Goal: Task Accomplishment & Management: Complete application form

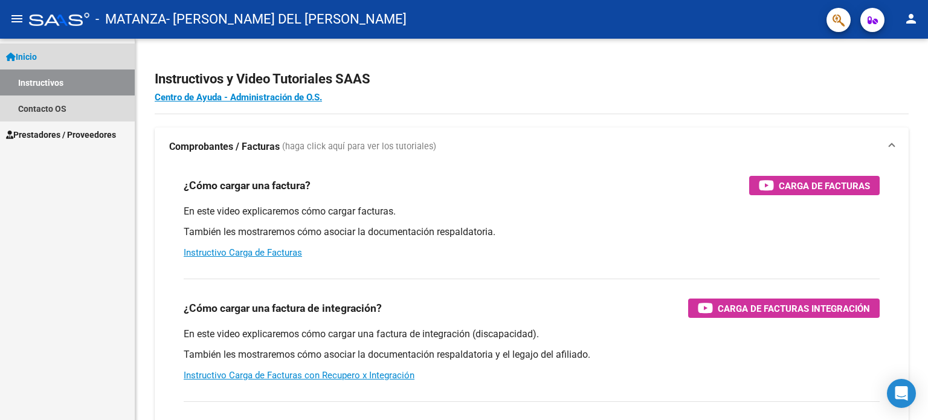
click at [29, 55] on span "Inicio" at bounding box center [21, 56] width 31 height 13
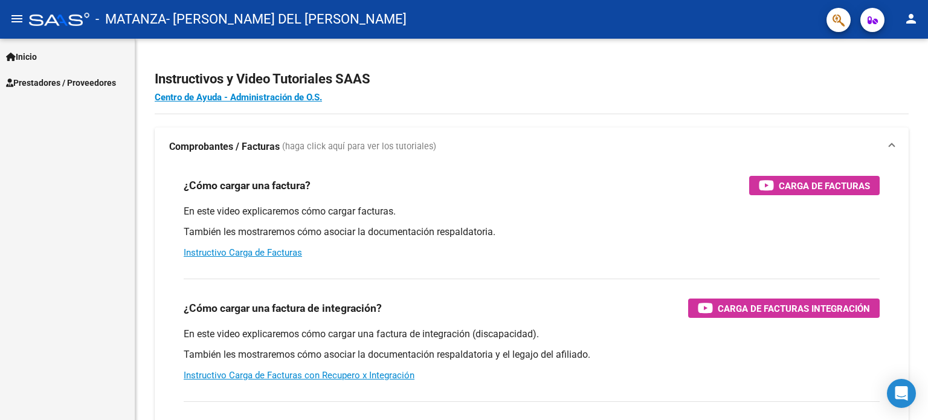
click at [48, 85] on span "Prestadores / Proveedores" at bounding box center [61, 82] width 110 height 13
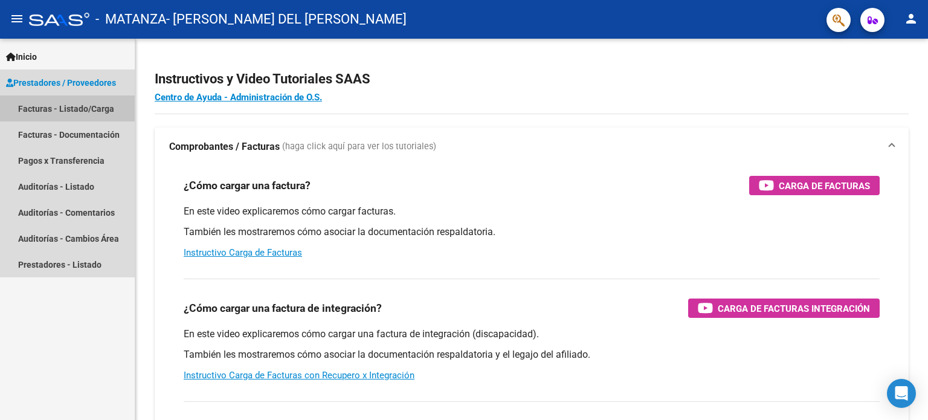
click at [74, 114] on link "Facturas - Listado/Carga" at bounding box center [67, 108] width 135 height 26
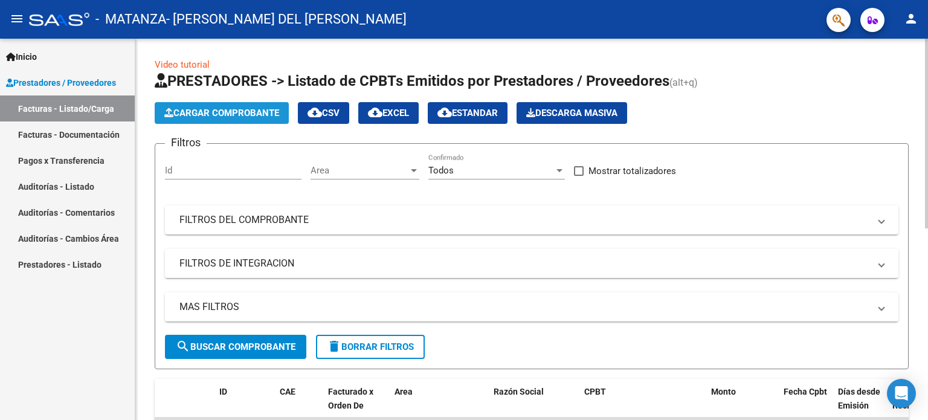
click at [222, 111] on span "Cargar Comprobante" at bounding box center [221, 113] width 115 height 11
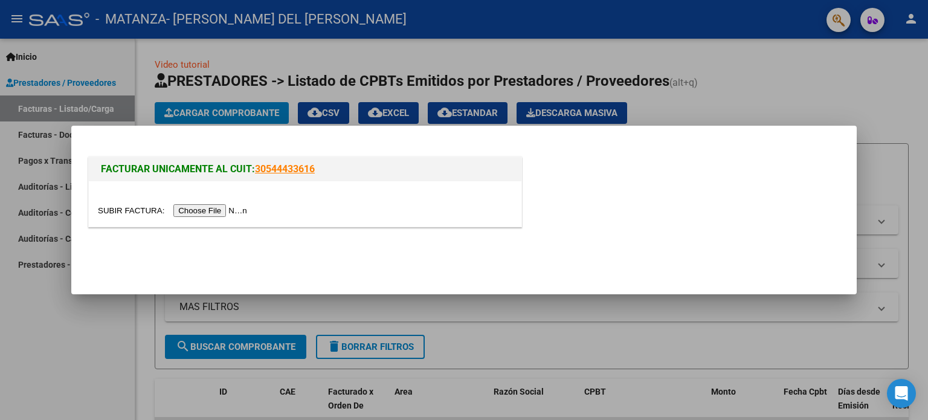
click at [217, 212] on input "file" at bounding box center [174, 210] width 153 height 13
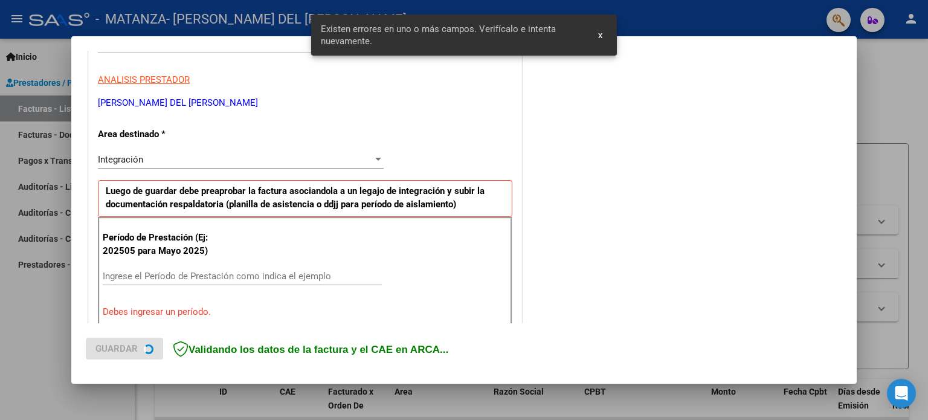
scroll to position [260, 0]
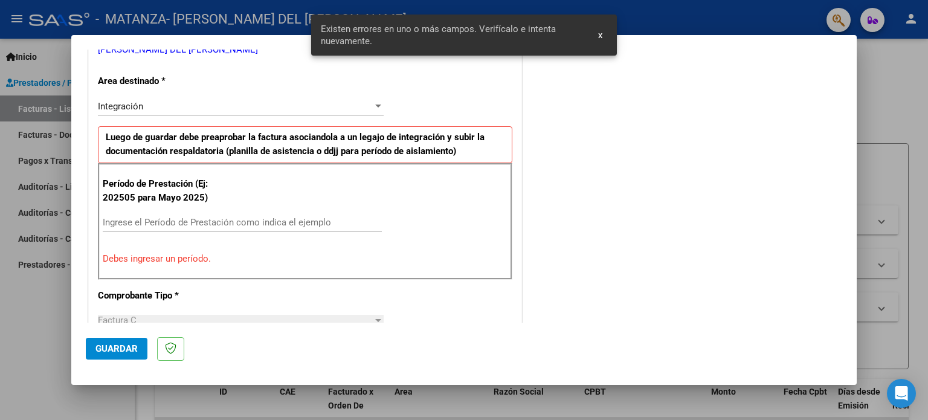
click at [169, 221] on input "Ingrese el Período de Prestación como indica el ejemplo" at bounding box center [242, 222] width 279 height 11
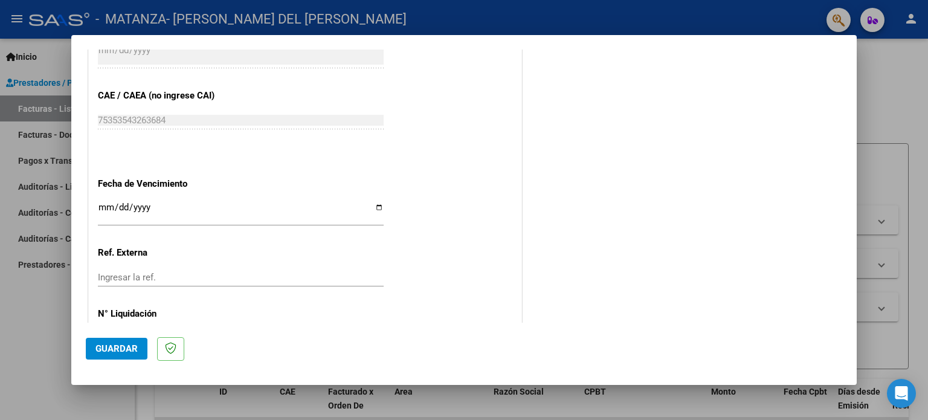
scroll to position [788, 0]
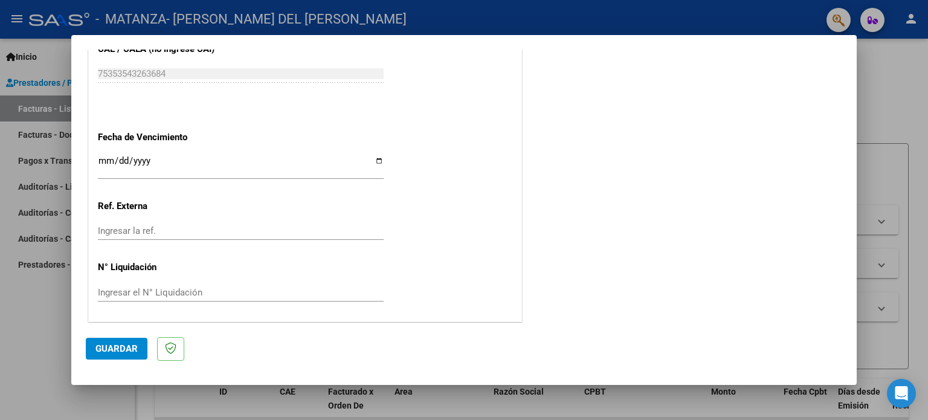
type input "202508"
click at [118, 347] on span "Guardar" at bounding box center [116, 348] width 42 height 11
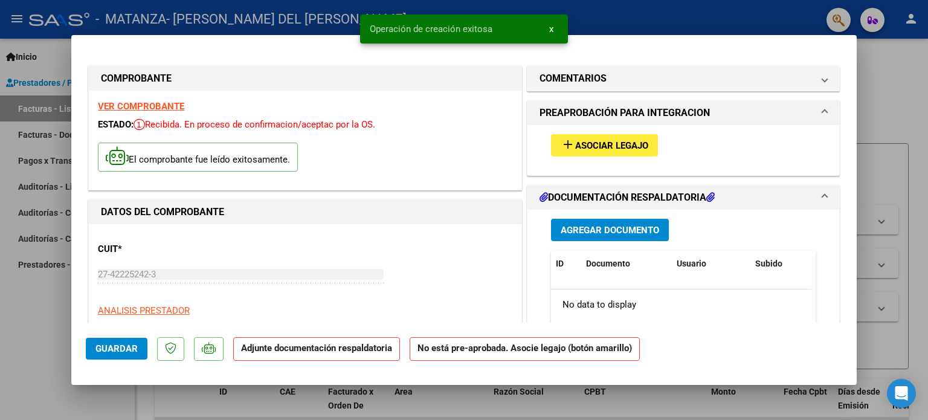
click at [575, 146] on span "Asociar Legajo" at bounding box center [611, 145] width 73 height 11
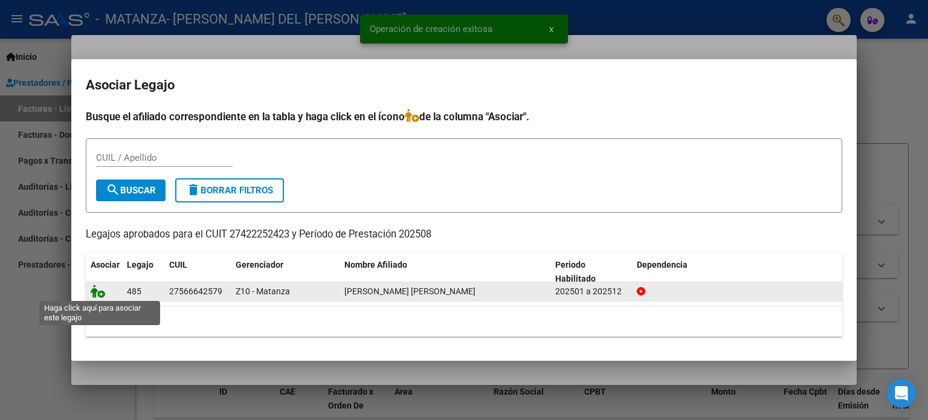
click at [101, 291] on icon at bounding box center [98, 291] width 15 height 13
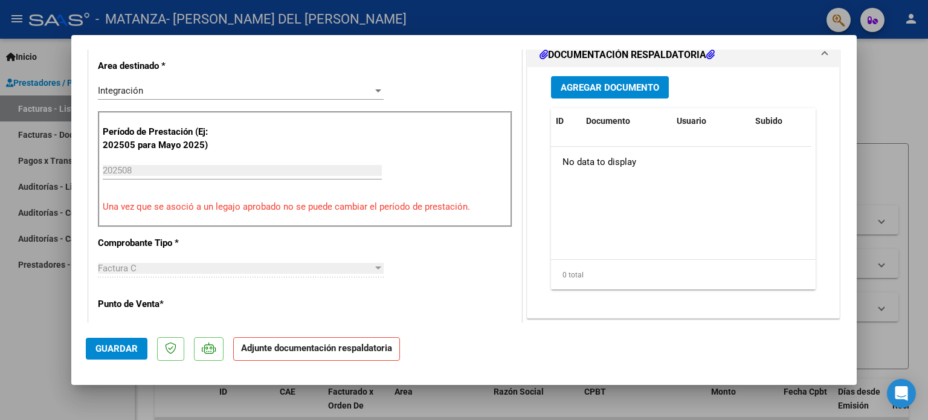
scroll to position [242, 0]
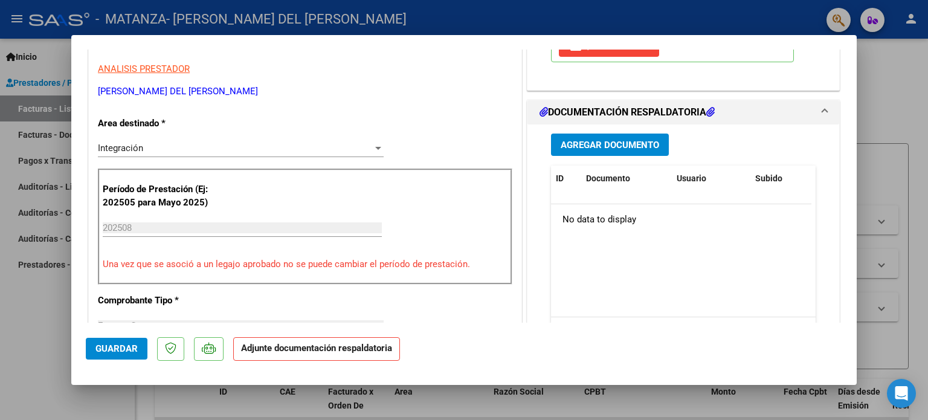
click at [625, 144] on span "Agregar Documento" at bounding box center [610, 145] width 98 height 11
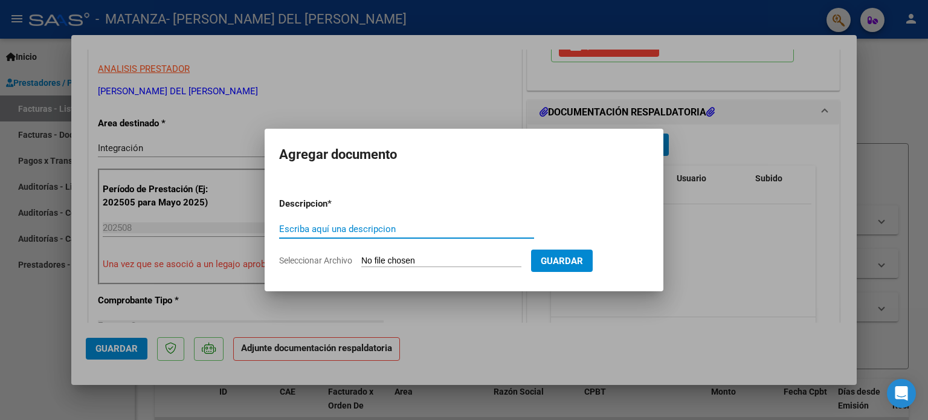
click at [367, 232] on input "Escriba aquí una descripcion" at bounding box center [406, 229] width 255 height 11
type input "Planilla"
click at [460, 263] on input "Seleccionar Archivo" at bounding box center [441, 261] width 160 height 11
type input "C:\fakepath\Planilla [GEOGRAPHIC_DATA][PERSON_NAME] 2025.pdf"
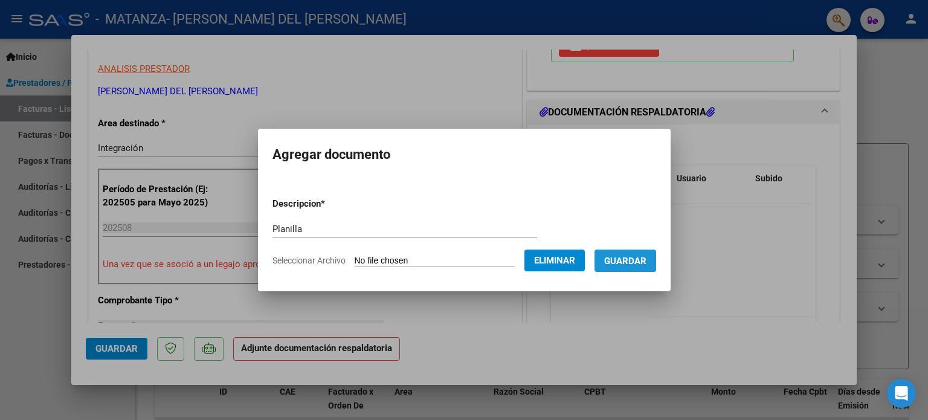
click at [644, 263] on span "Guardar" at bounding box center [625, 261] width 42 height 11
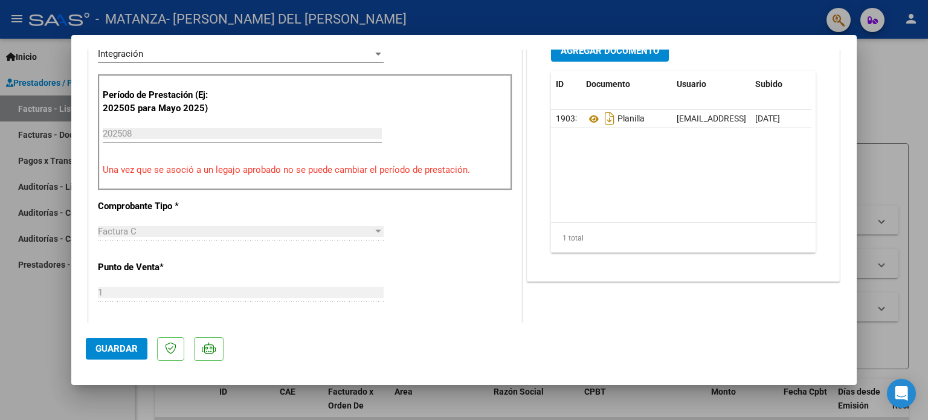
scroll to position [324, 0]
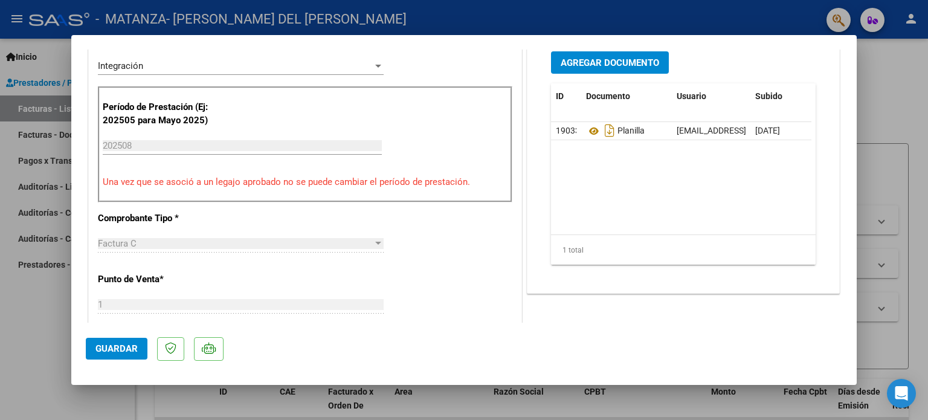
click at [129, 346] on span "Guardar" at bounding box center [116, 348] width 42 height 11
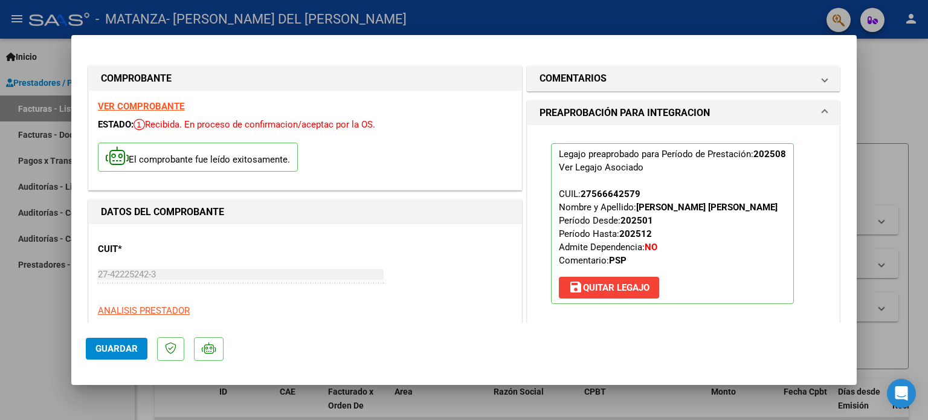
click at [876, 79] on div at bounding box center [464, 210] width 928 height 420
type input "$ 0,00"
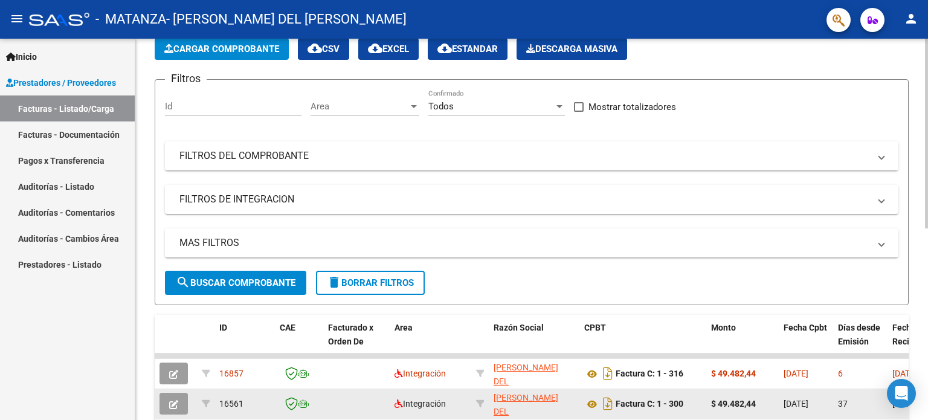
scroll to position [181, 0]
